Goal: Task Accomplishment & Management: Manage account settings

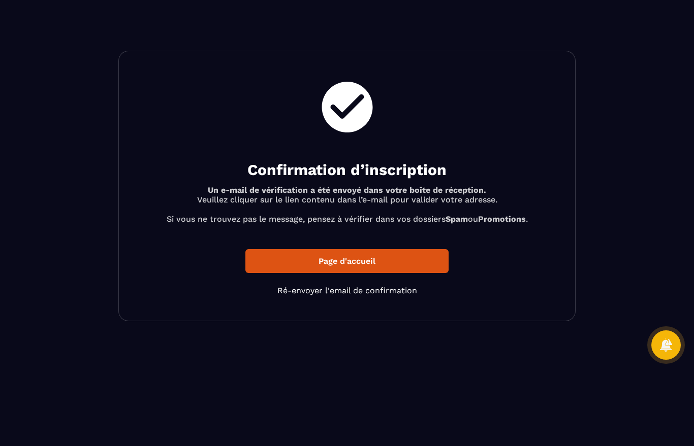
click at [369, 256] on p "Page d'accueil" at bounding box center [346, 261] width 203 height 24
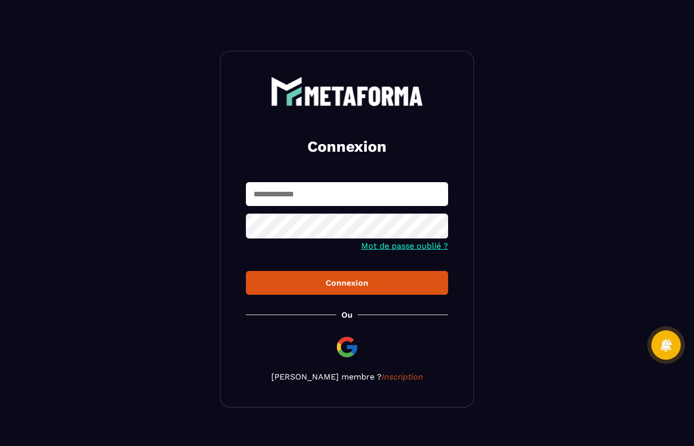
click at [306, 187] on input "text" at bounding box center [347, 194] width 202 height 24
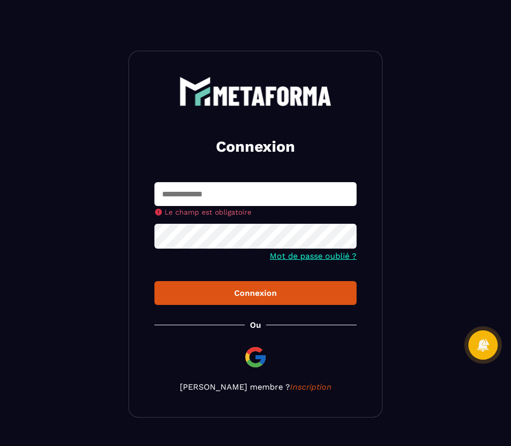
click at [469, 191] on section "Connexion Le champ est obligatoire Mot de passe oublié ? Connexion [PERSON_NAME…" at bounding box center [255, 234] width 511 height 469
click at [437, 237] on section "Connexion Le champ est obligatoire Mot de passe oublié ? Connexion [PERSON_NAME…" at bounding box center [255, 234] width 511 height 469
click at [250, 202] on input "text" at bounding box center [255, 194] width 202 height 24
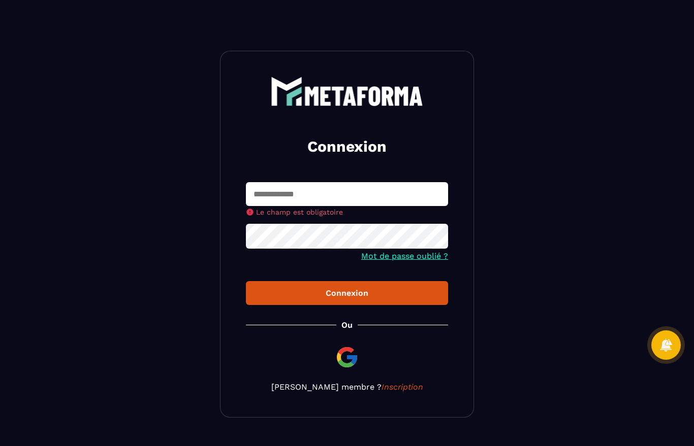
click at [314, 197] on input "text" at bounding box center [347, 194] width 202 height 24
type input "**********"
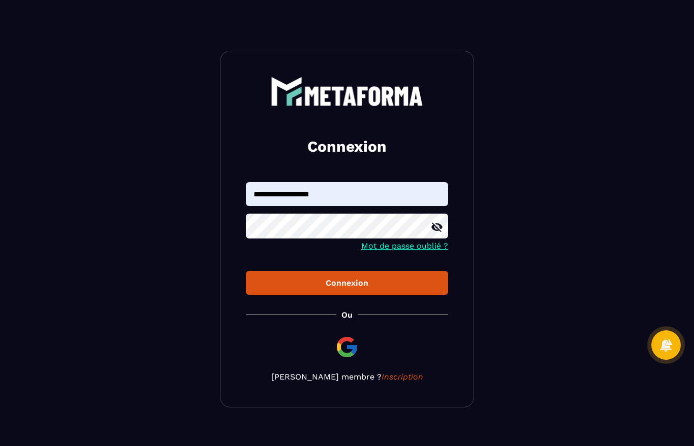
click at [441, 224] on icon at bounding box center [437, 227] width 12 height 12
click at [376, 285] on div "Connexion" at bounding box center [347, 283] width 186 height 10
